Goal: Task Accomplishment & Management: Use online tool/utility

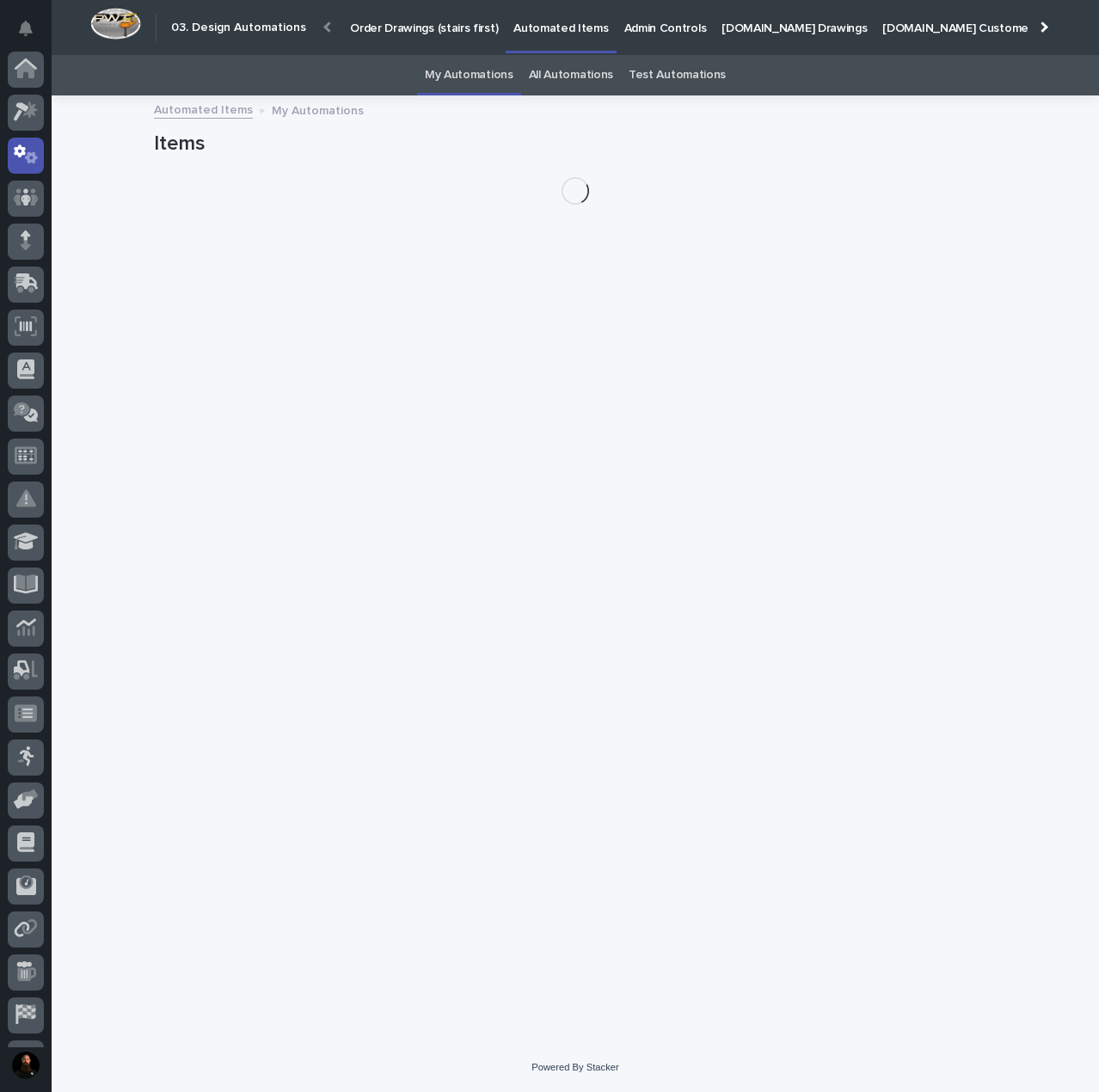
scroll to position [86, 0]
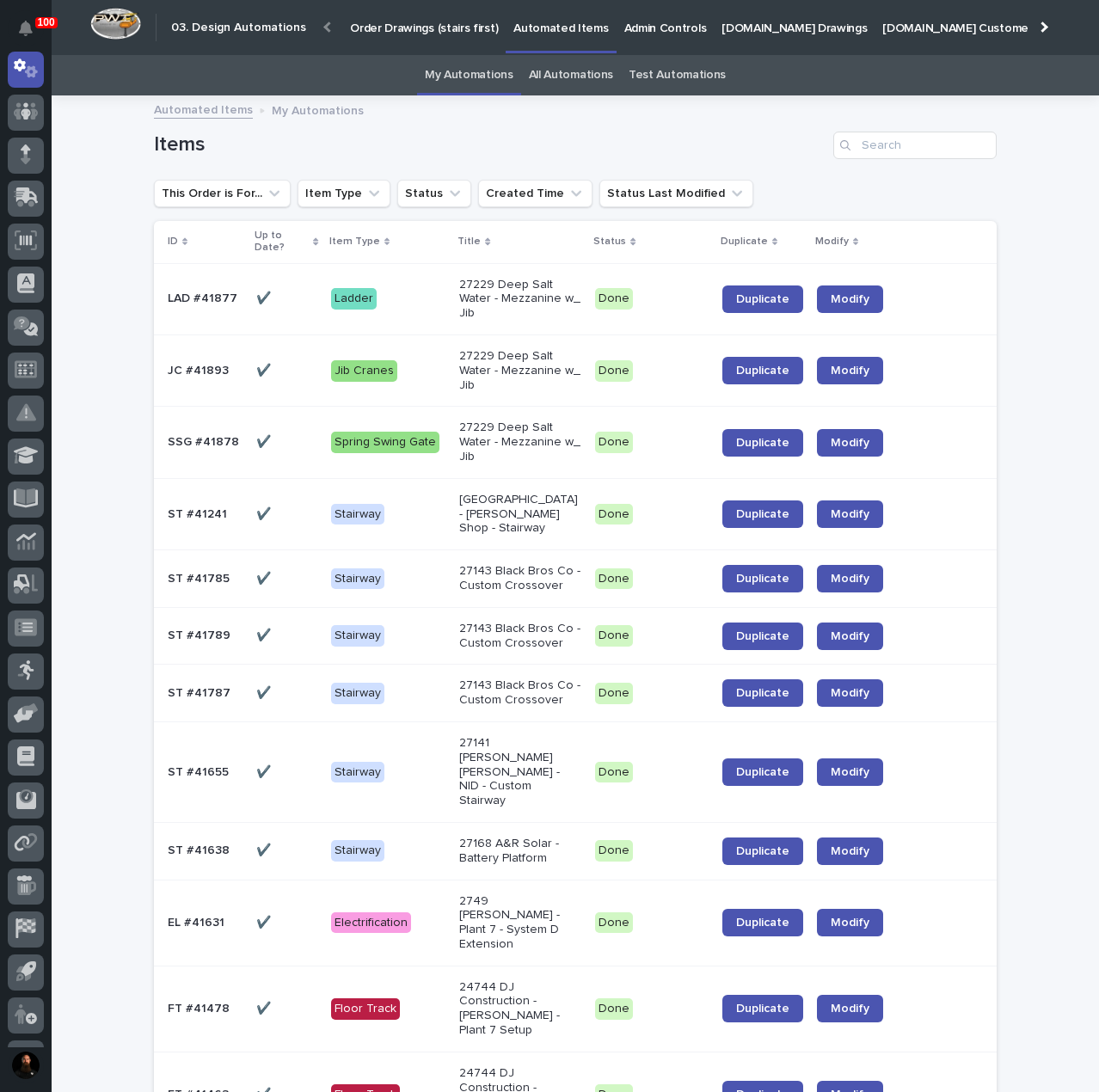
click at [814, 369] on td "Modify" at bounding box center [850, 370] width 80 height 71
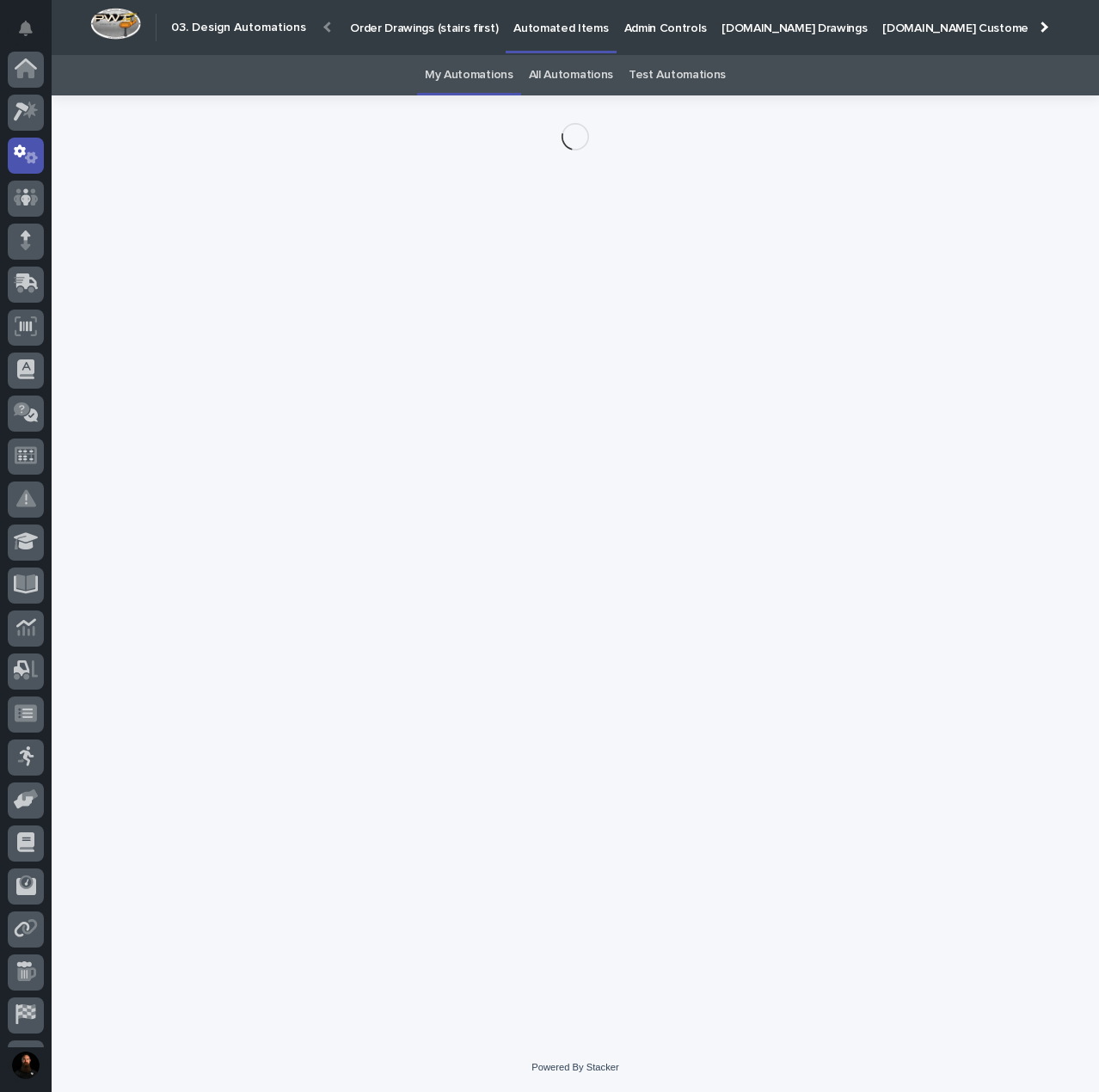
scroll to position [86, 0]
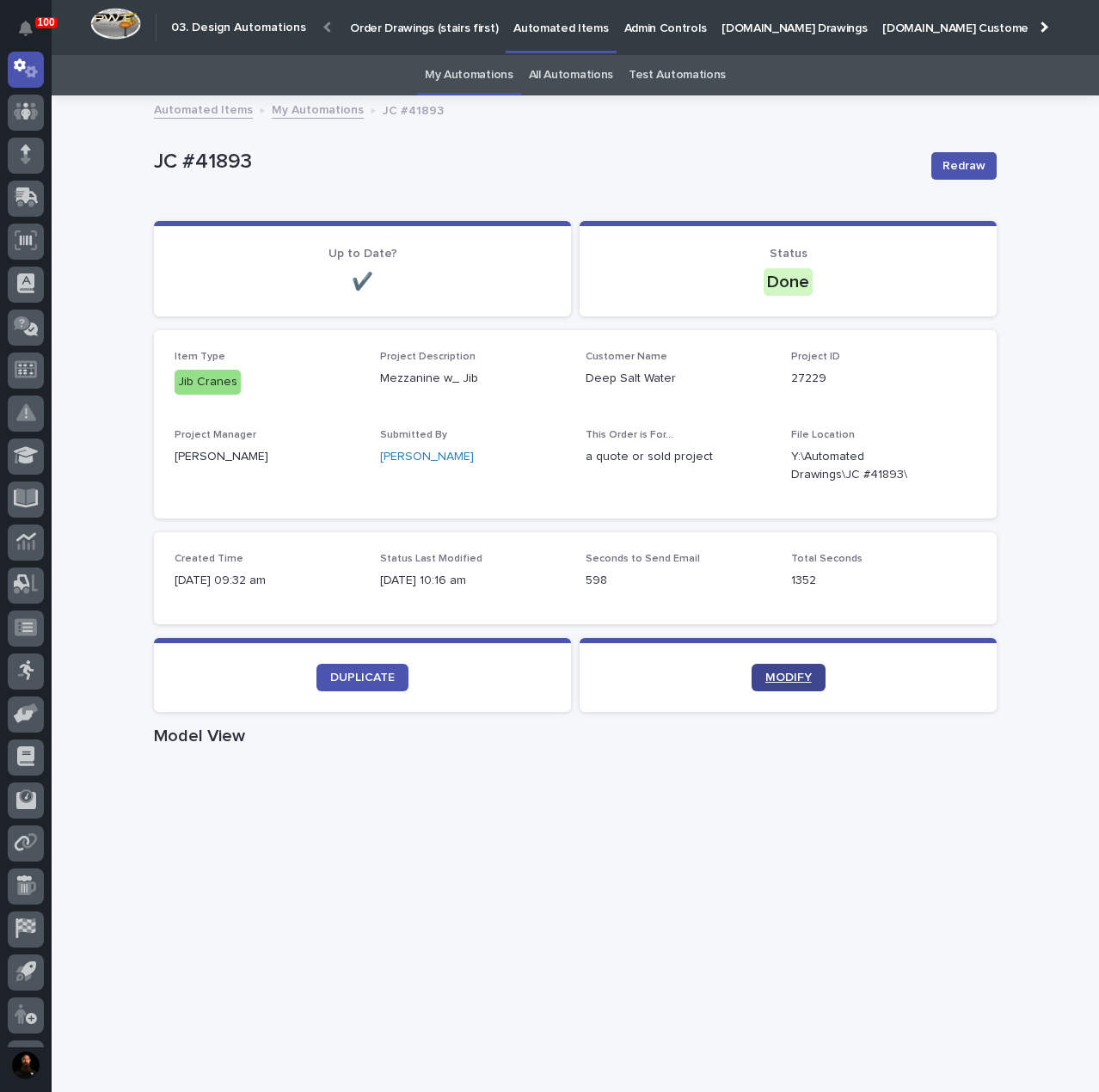
click at [755, 679] on link "MODIFY" at bounding box center [788, 677] width 74 height 27
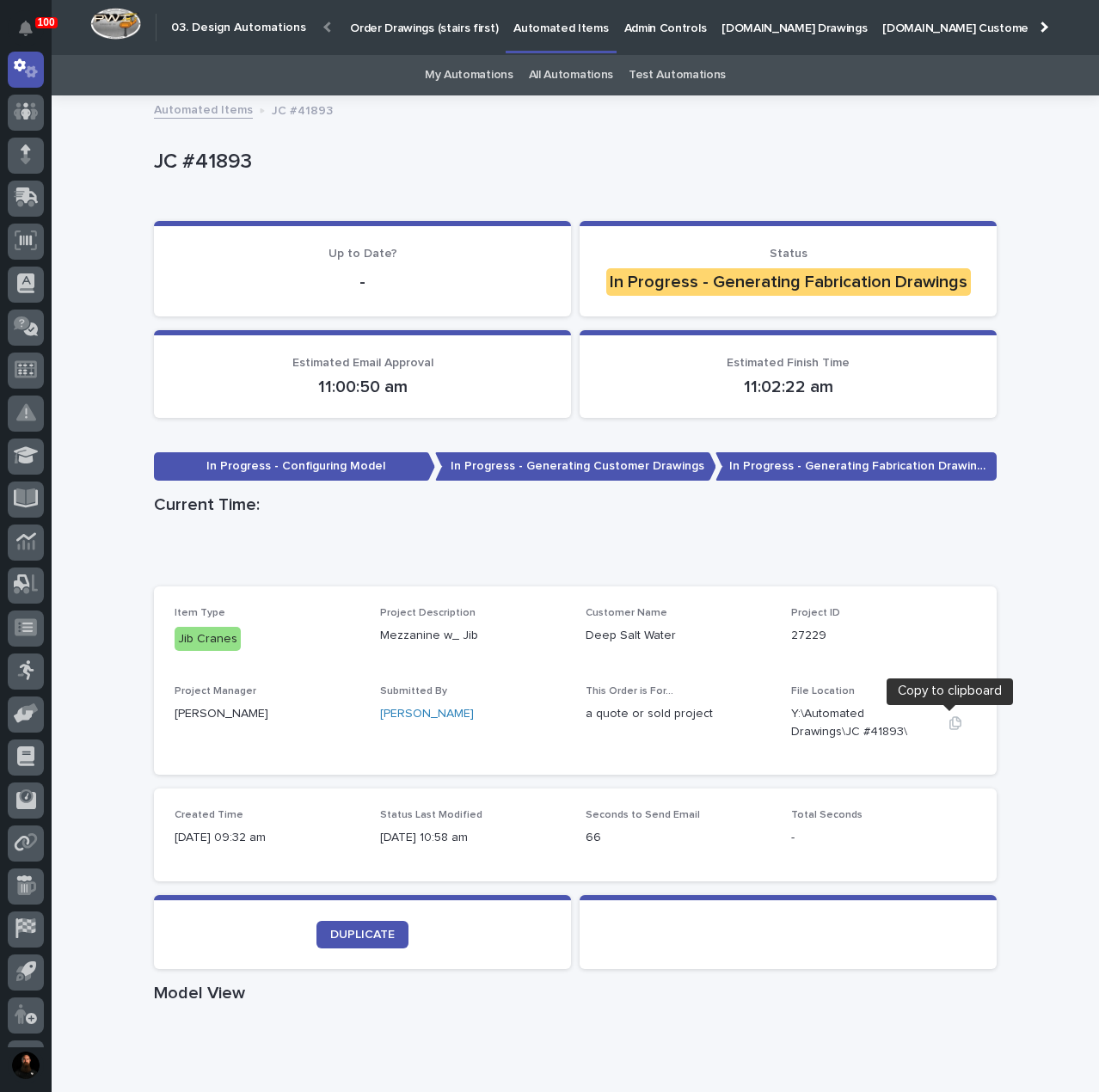
click at [949, 723] on icon "button" at bounding box center [955, 723] width 14 height 14
